Goal: Task Accomplishment & Management: Manage account settings

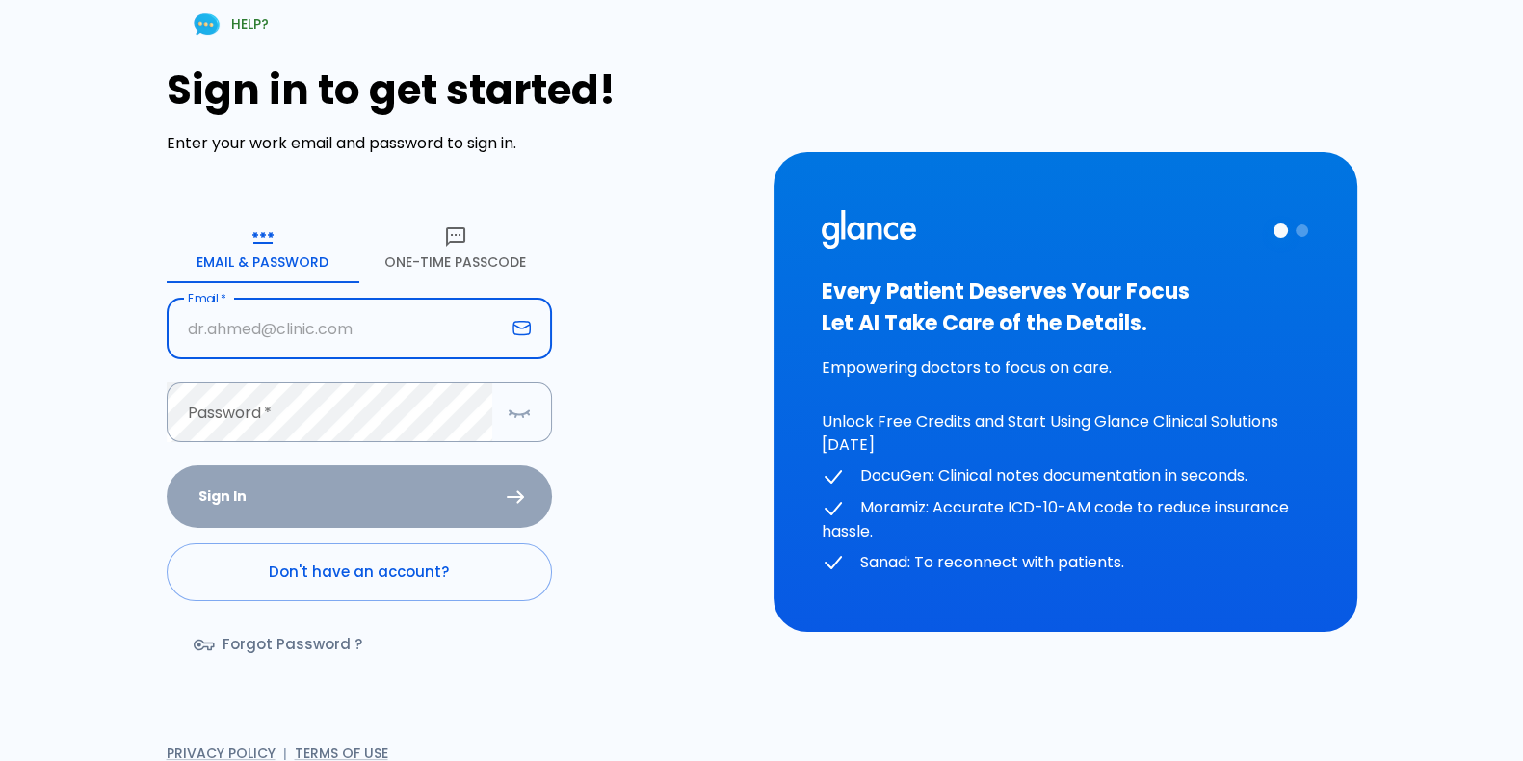
click at [408, 320] on input "Email   *" at bounding box center [336, 329] width 338 height 61
type input "[EMAIL_ADDRESS][DOMAIN_NAME]"
click at [476, 221] on button "One-Time Passcode" at bounding box center [455, 248] width 193 height 69
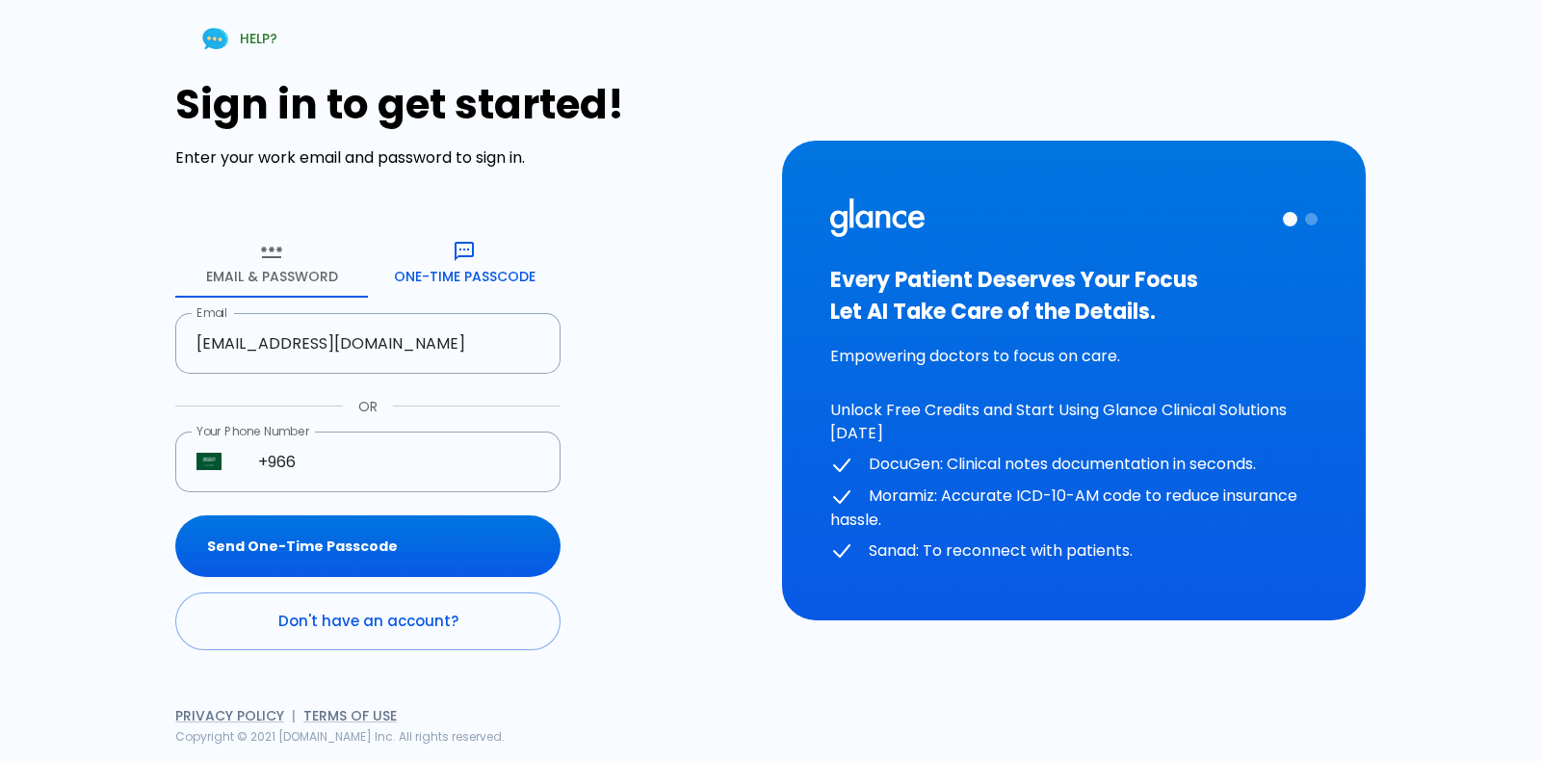
click at [476, 221] on div "Sign in to get started! Enter your work email and password to sign in. Email & …" at bounding box center [467, 365] width 584 height 569
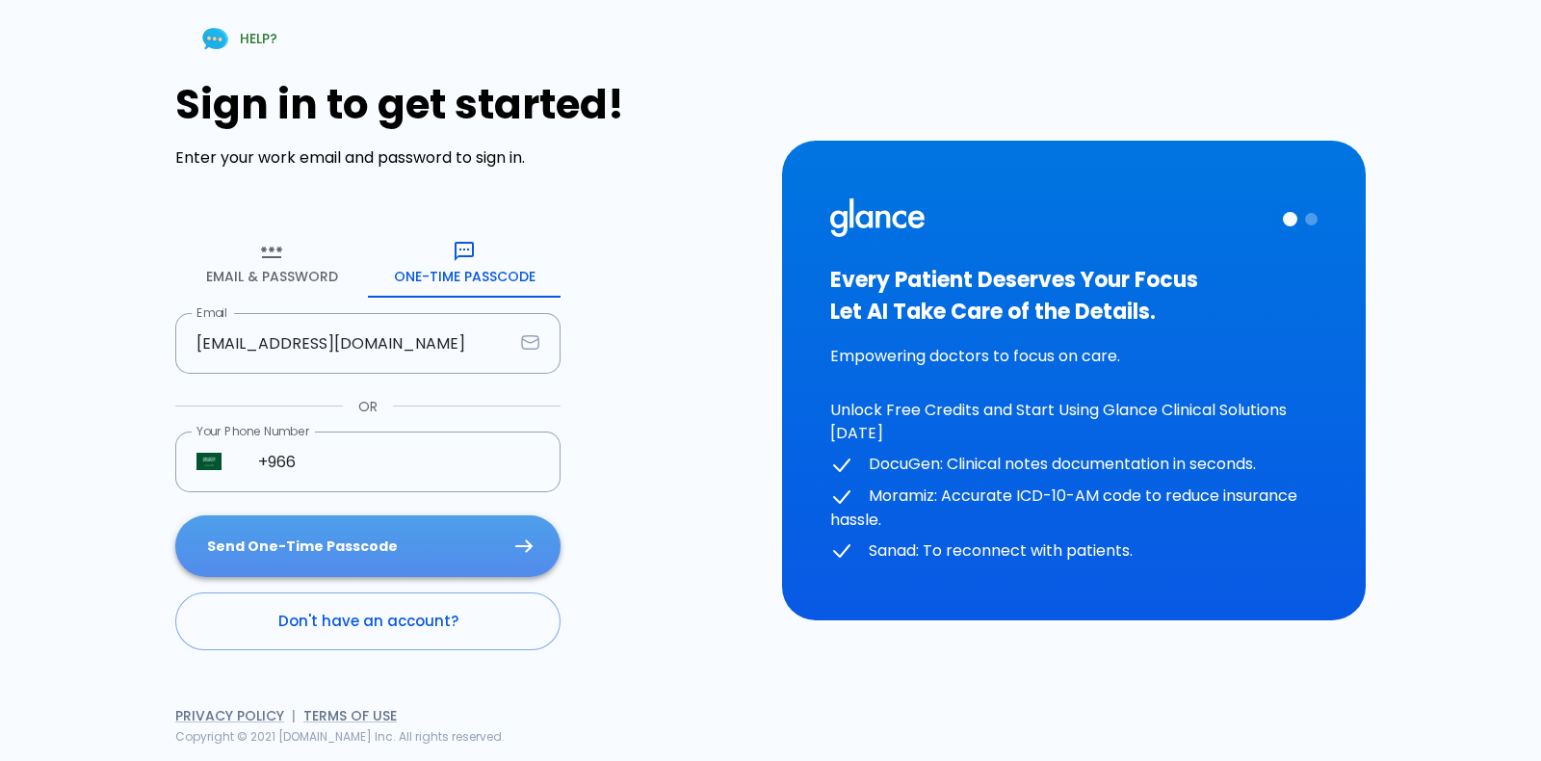
click at [410, 520] on button "Send One-Time Passcode" at bounding box center [367, 546] width 385 height 63
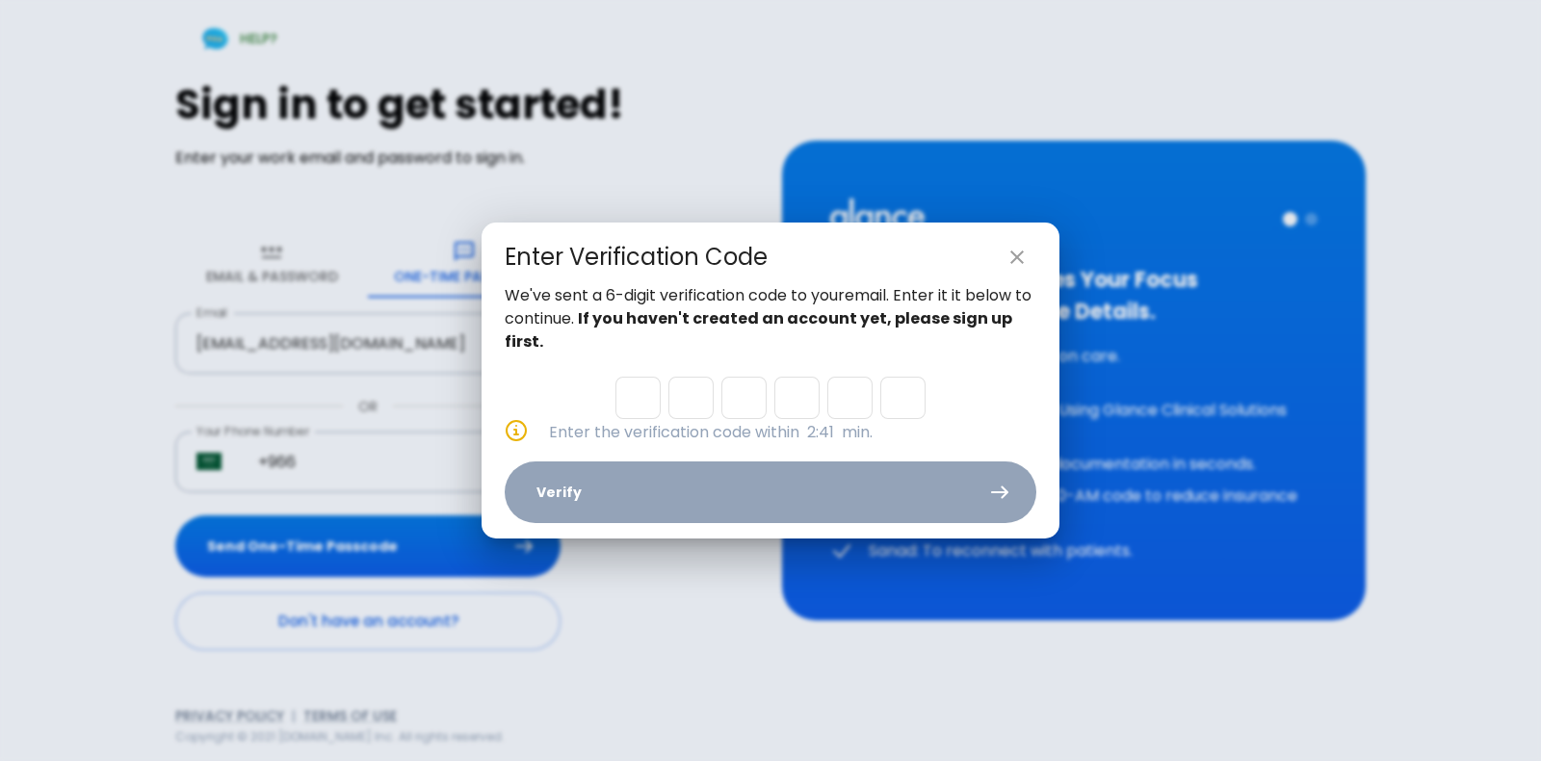
click at [724, 27] on div "Enter Verification Code We've sent a 6-digit verification code to your email . …" at bounding box center [770, 380] width 1541 height 761
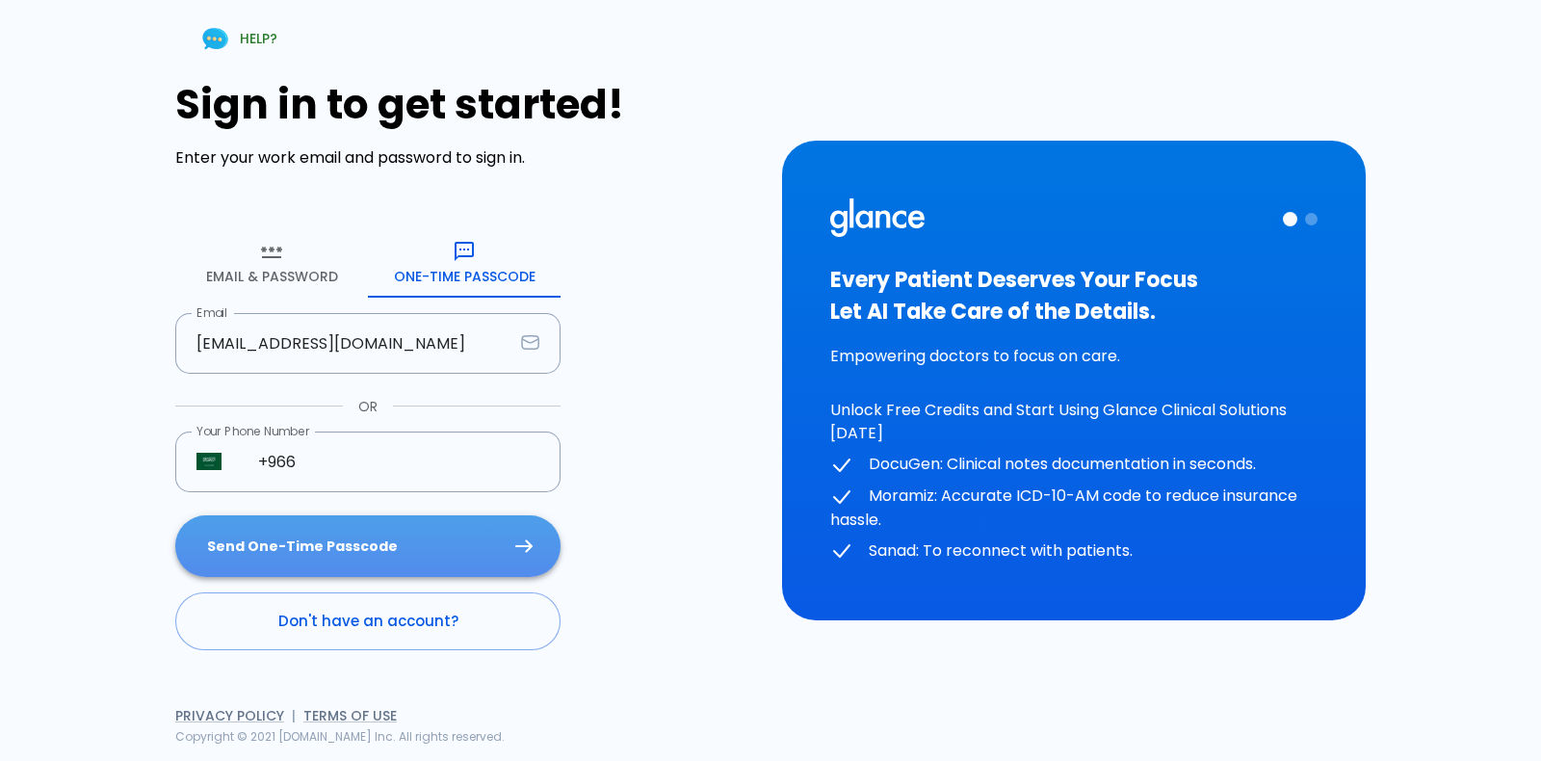
click at [402, 518] on button "Send One-Time Passcode" at bounding box center [367, 546] width 385 height 63
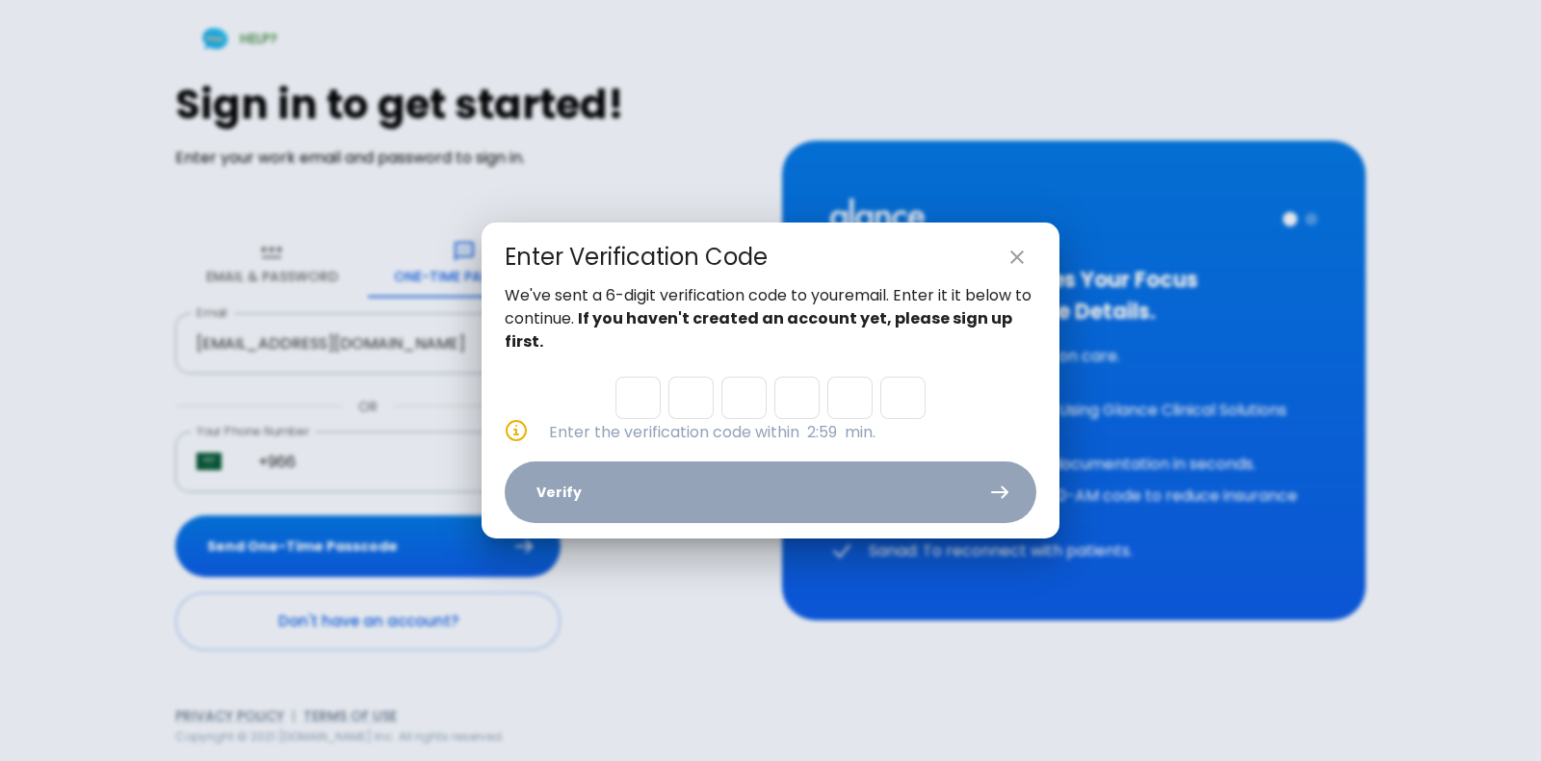
click at [628, 405] on input "Please enter OTP character 1" at bounding box center [637, 398] width 45 height 42
paste input "3"
type input "4"
type input "0"
type input "5"
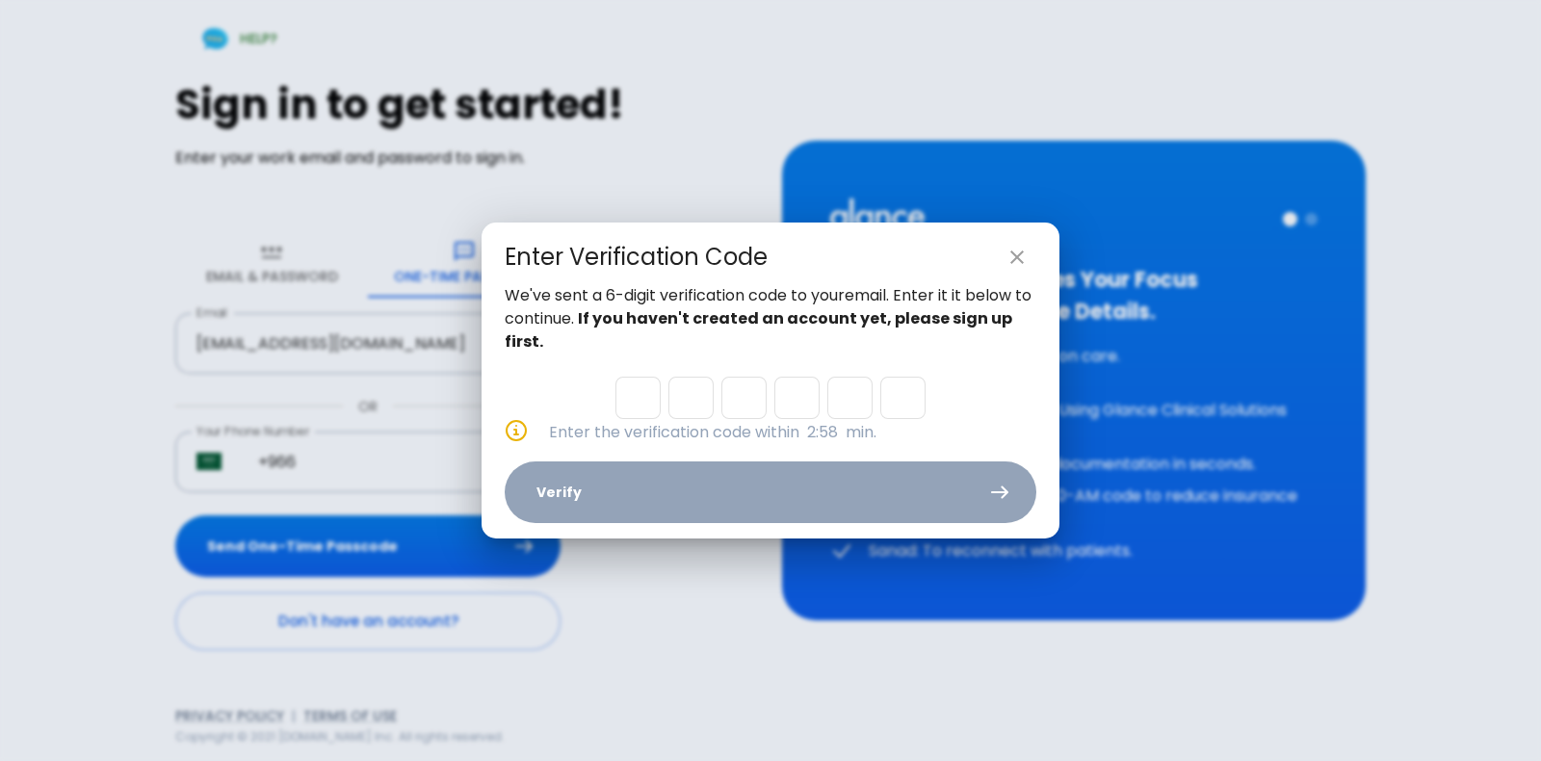
type input "2"
type input "4"
type input "3"
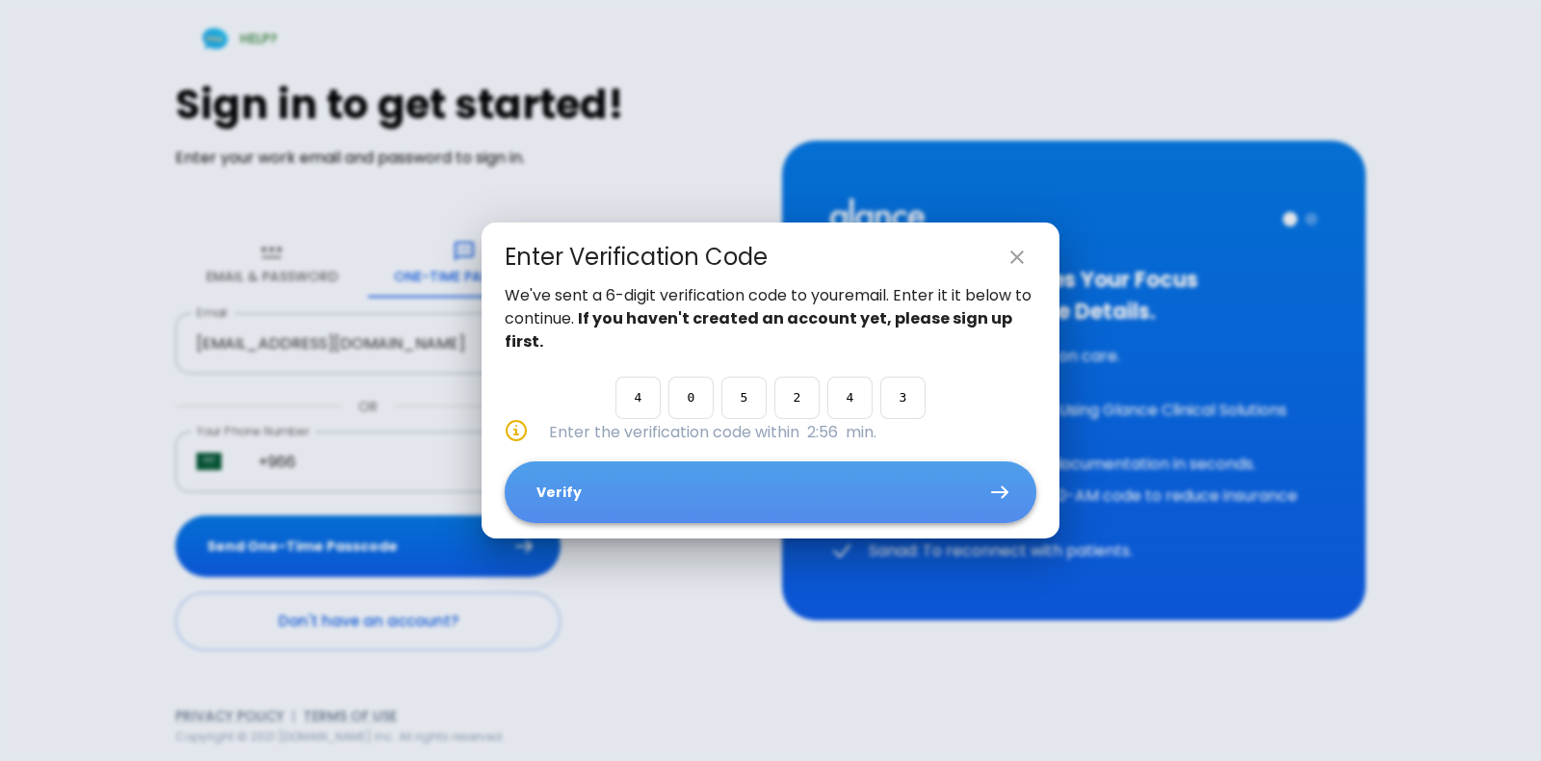
click at [690, 461] on button "Verify" at bounding box center [771, 492] width 532 height 63
